Goal: Browse casually

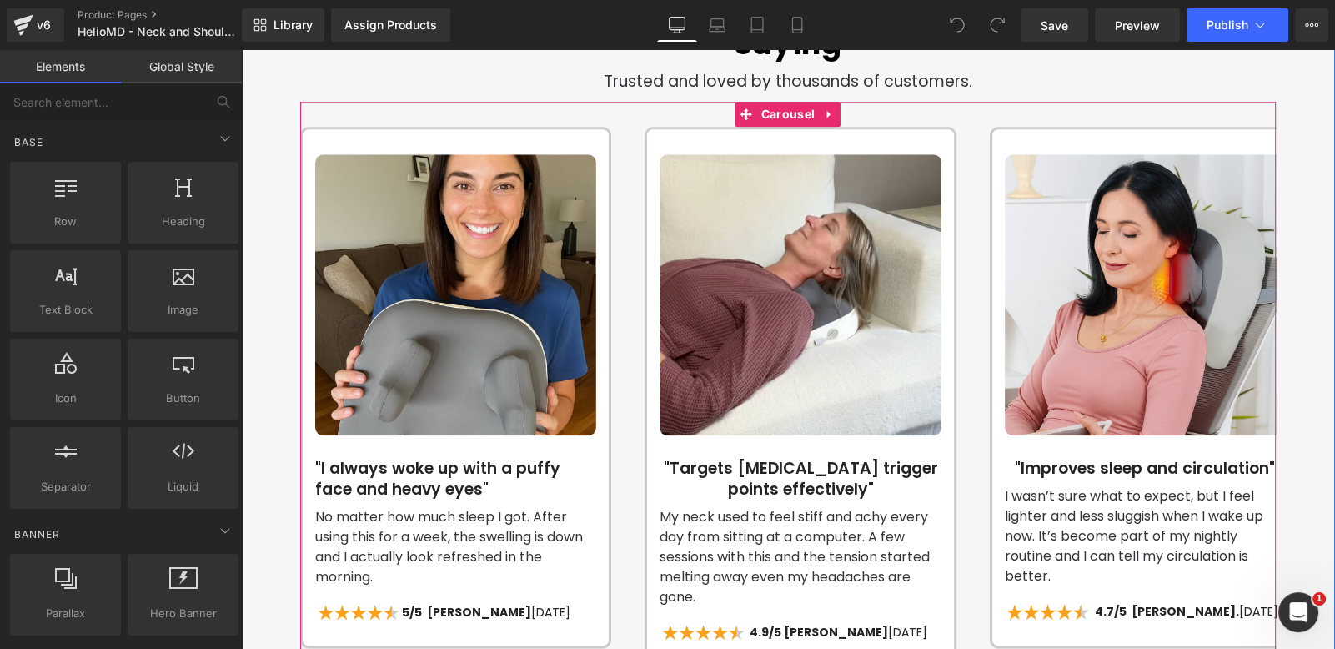
scroll to position [0, 876]
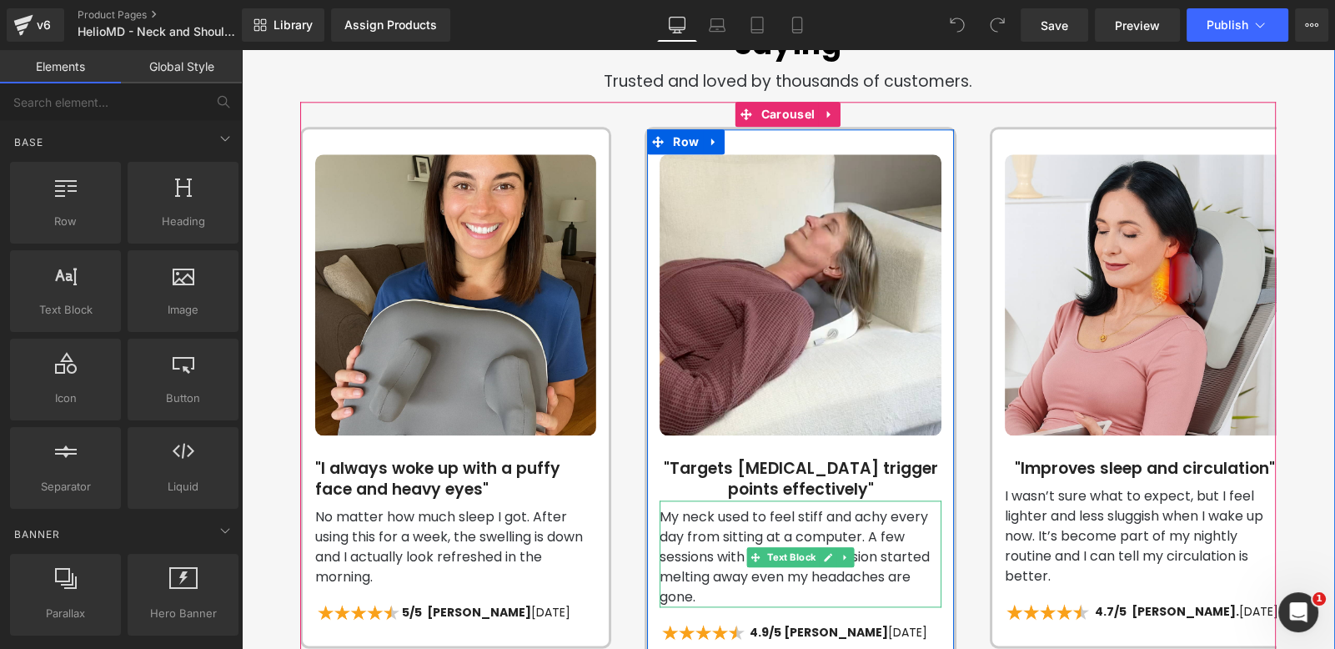
click at [715, 519] on p "My neck used to feel stiff and achy every day from sitting at a computer. A few…" at bounding box center [800, 557] width 281 height 100
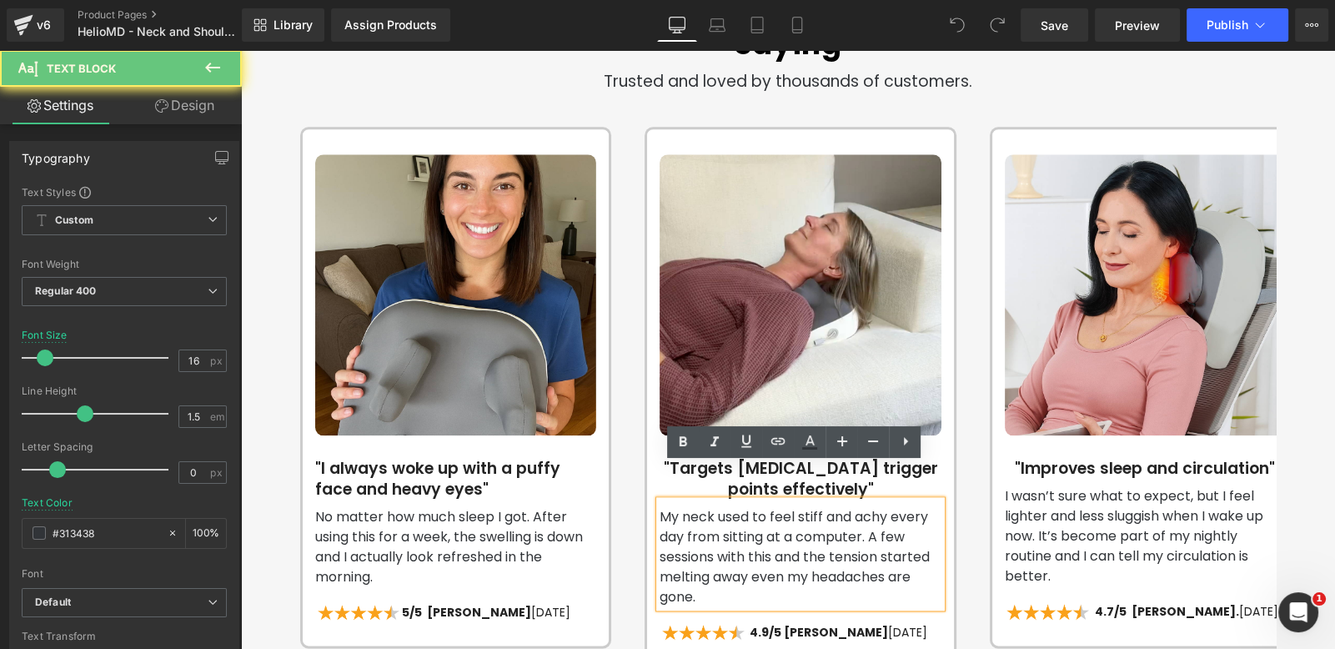
click at [716, 518] on p "My neck used to feel stiff and achy every day from sitting at a computer. A few…" at bounding box center [800, 557] width 281 height 100
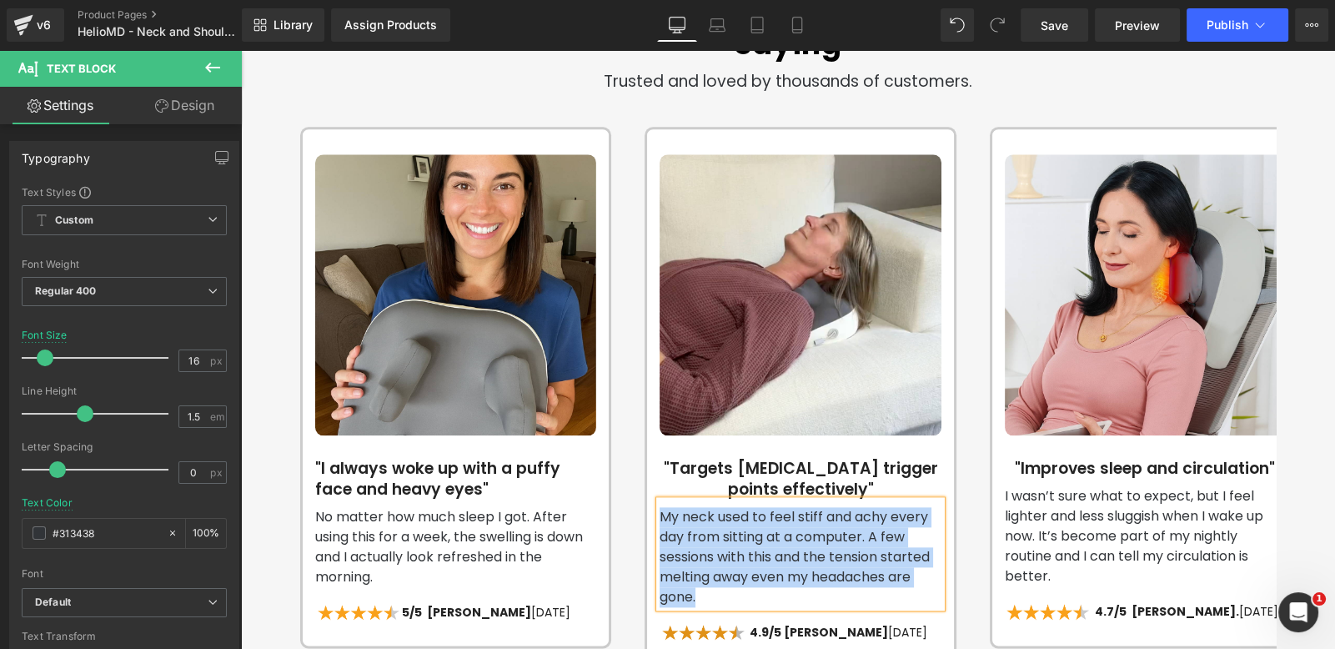
scroll to position [0, 0]
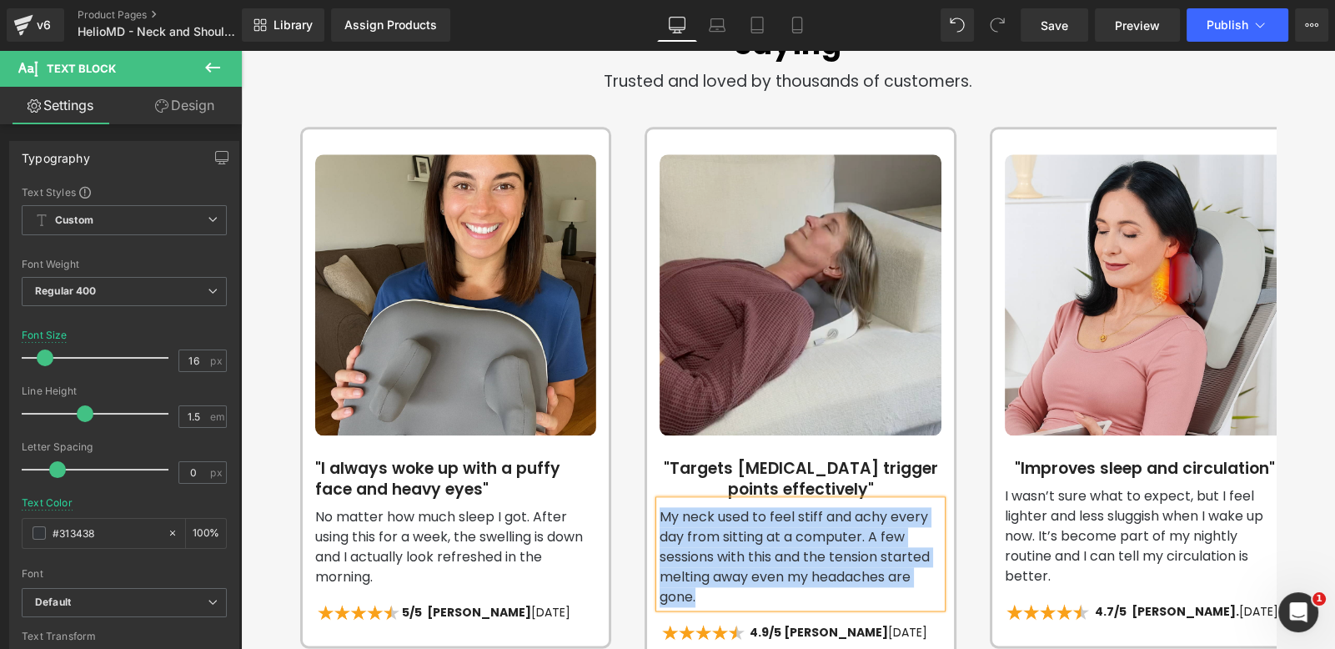
click at [755, 287] on img at bounding box center [800, 294] width 281 height 281
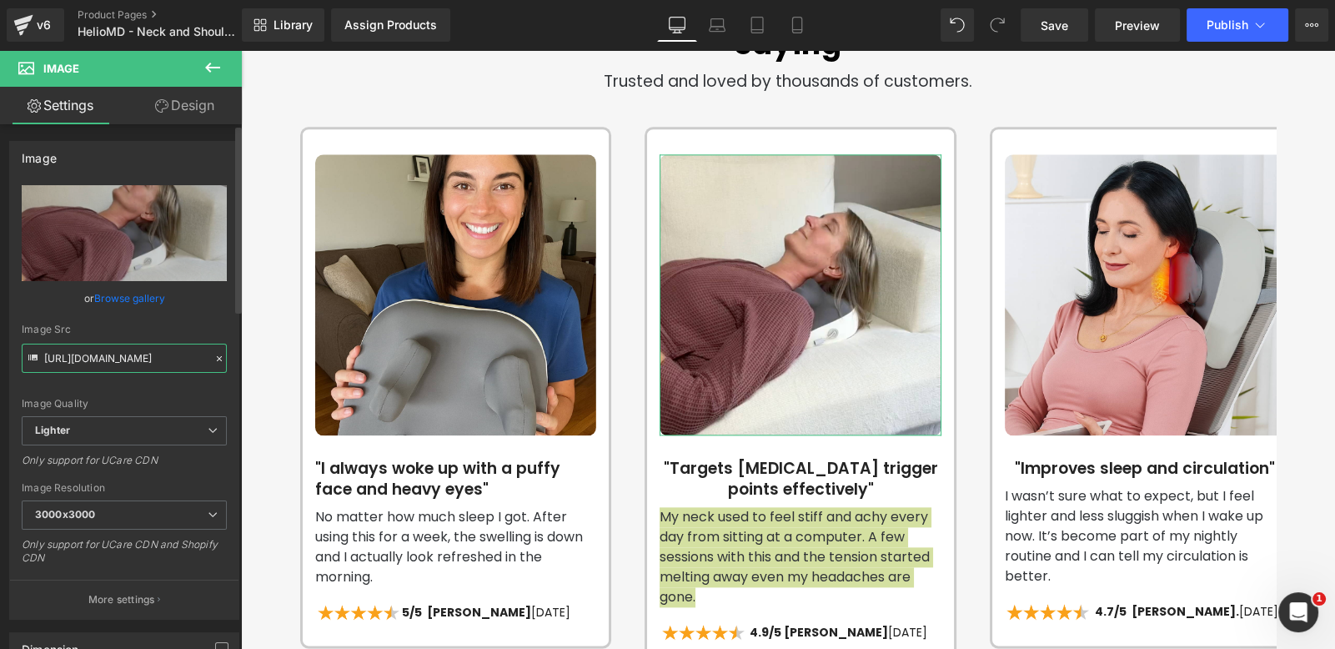
click at [139, 359] on input "[URL][DOMAIN_NAME]" at bounding box center [124, 358] width 205 height 29
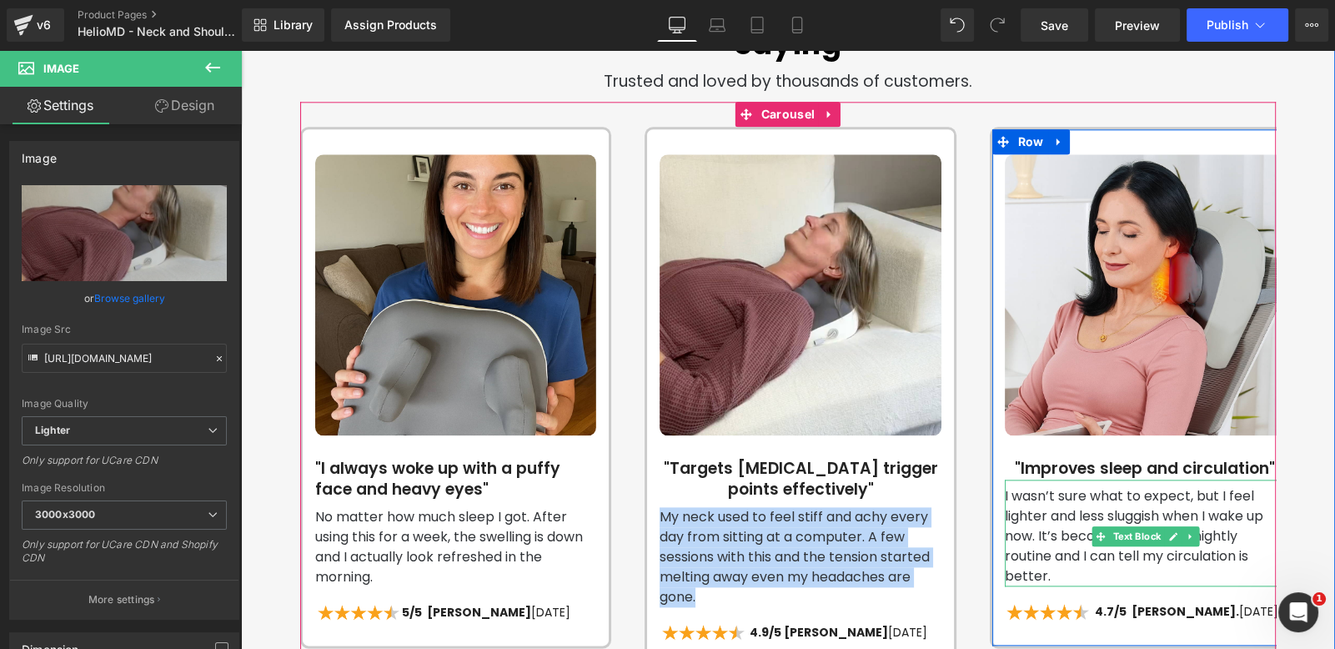
click at [1051, 534] on p "I wasn’t sure what to expect, but I feel lighter and less sluggish when I wake …" at bounding box center [1145, 536] width 281 height 100
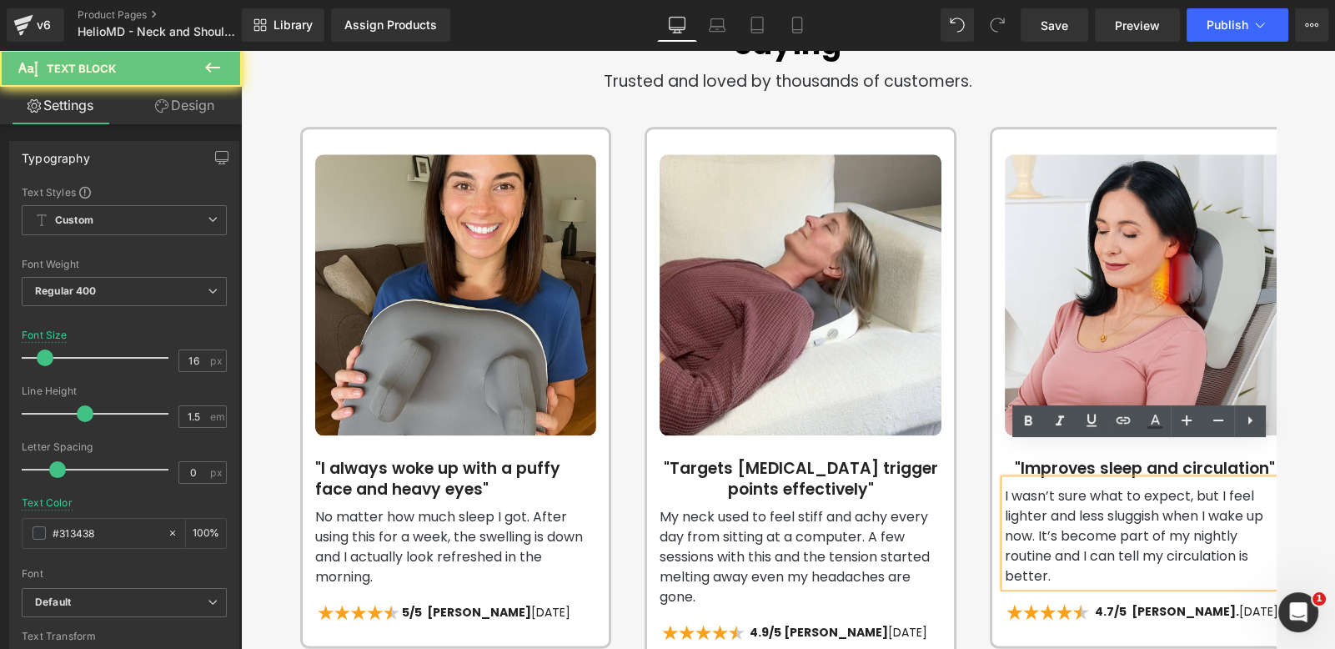
click at [1051, 536] on p "I wasn’t sure what to expect, but I feel lighter and less sluggish when I wake …" at bounding box center [1145, 536] width 281 height 100
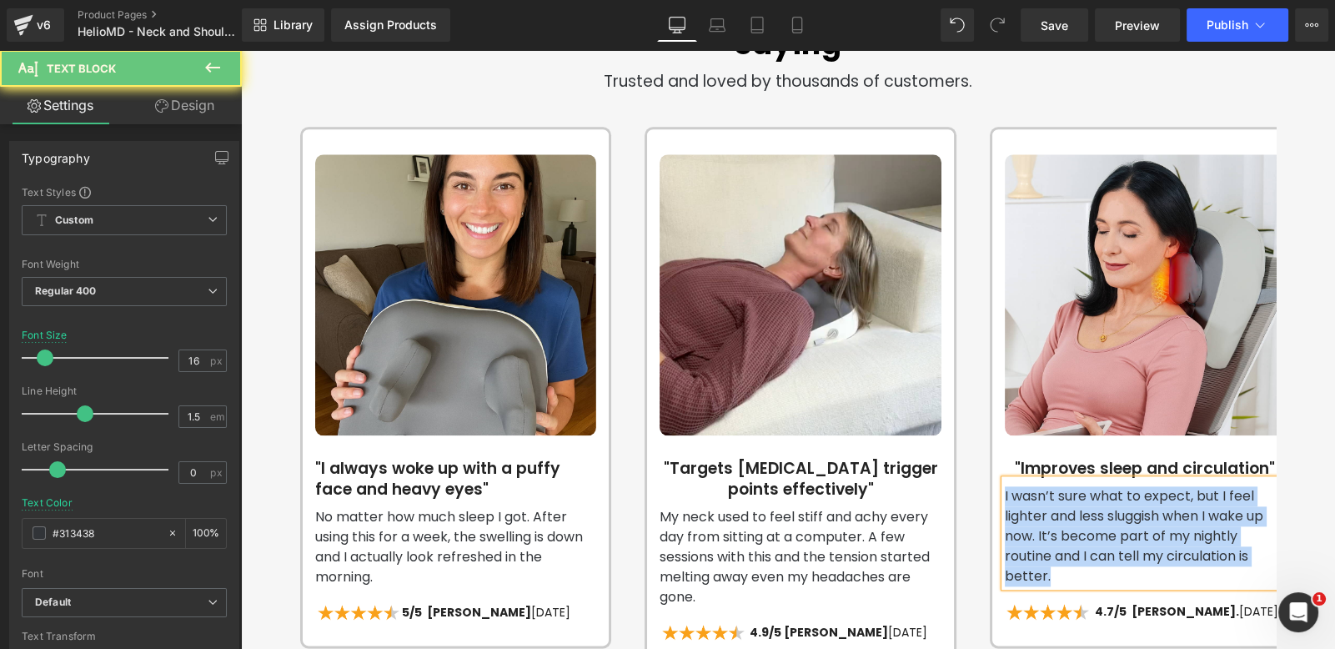
copy p "I wasn’t sure what to expect, but I feel lighter and less sluggish when I wake …"
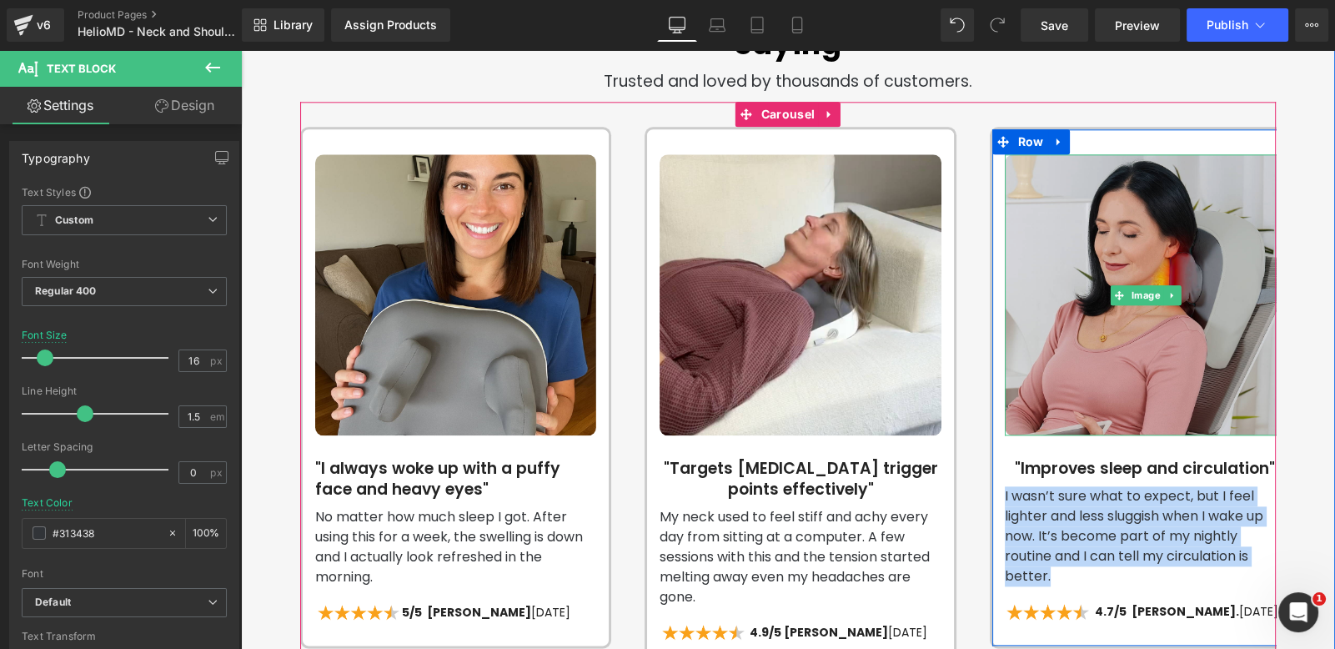
click at [1083, 212] on img at bounding box center [1145, 294] width 281 height 281
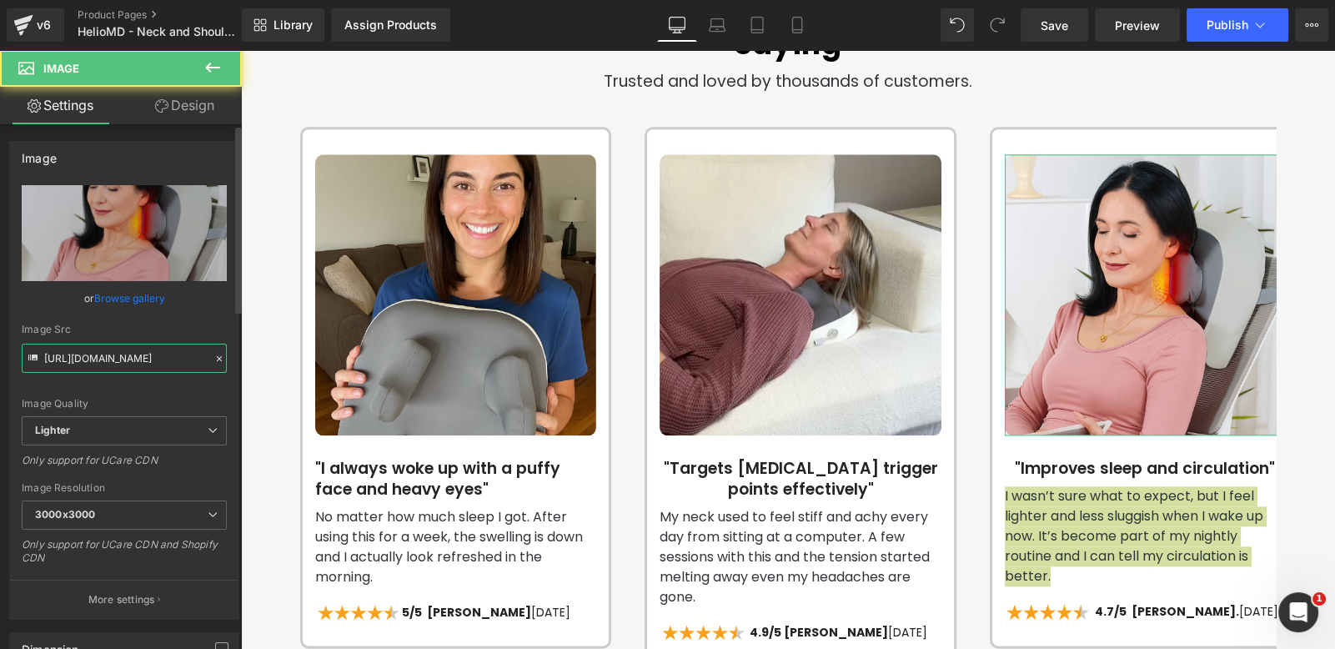
click at [107, 366] on input "[URL][DOMAIN_NAME]" at bounding box center [124, 358] width 205 height 29
